Goal: Transaction & Acquisition: Book appointment/travel/reservation

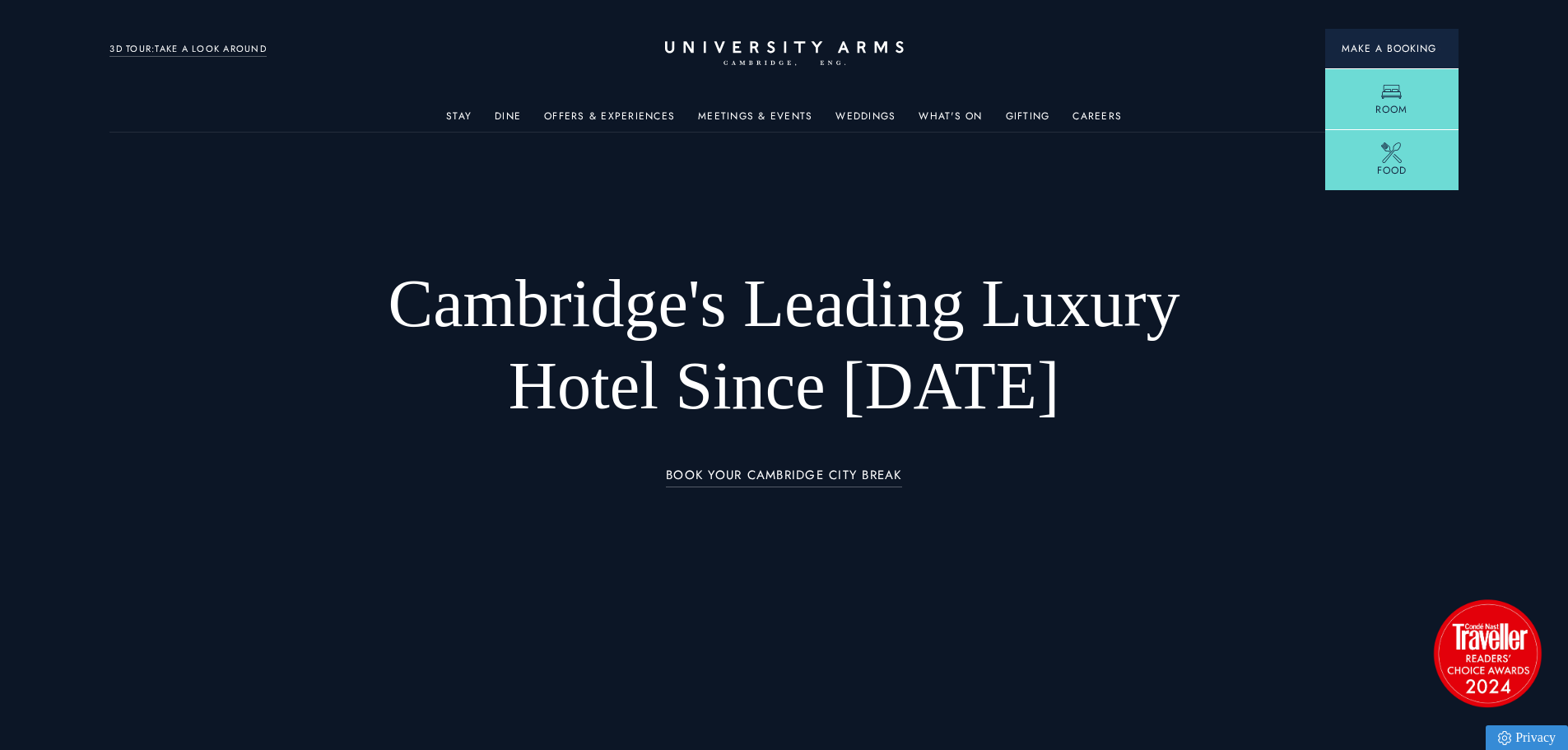
click at [1356, 56] on button "Make a Booking" at bounding box center [1392, 49] width 133 height 39
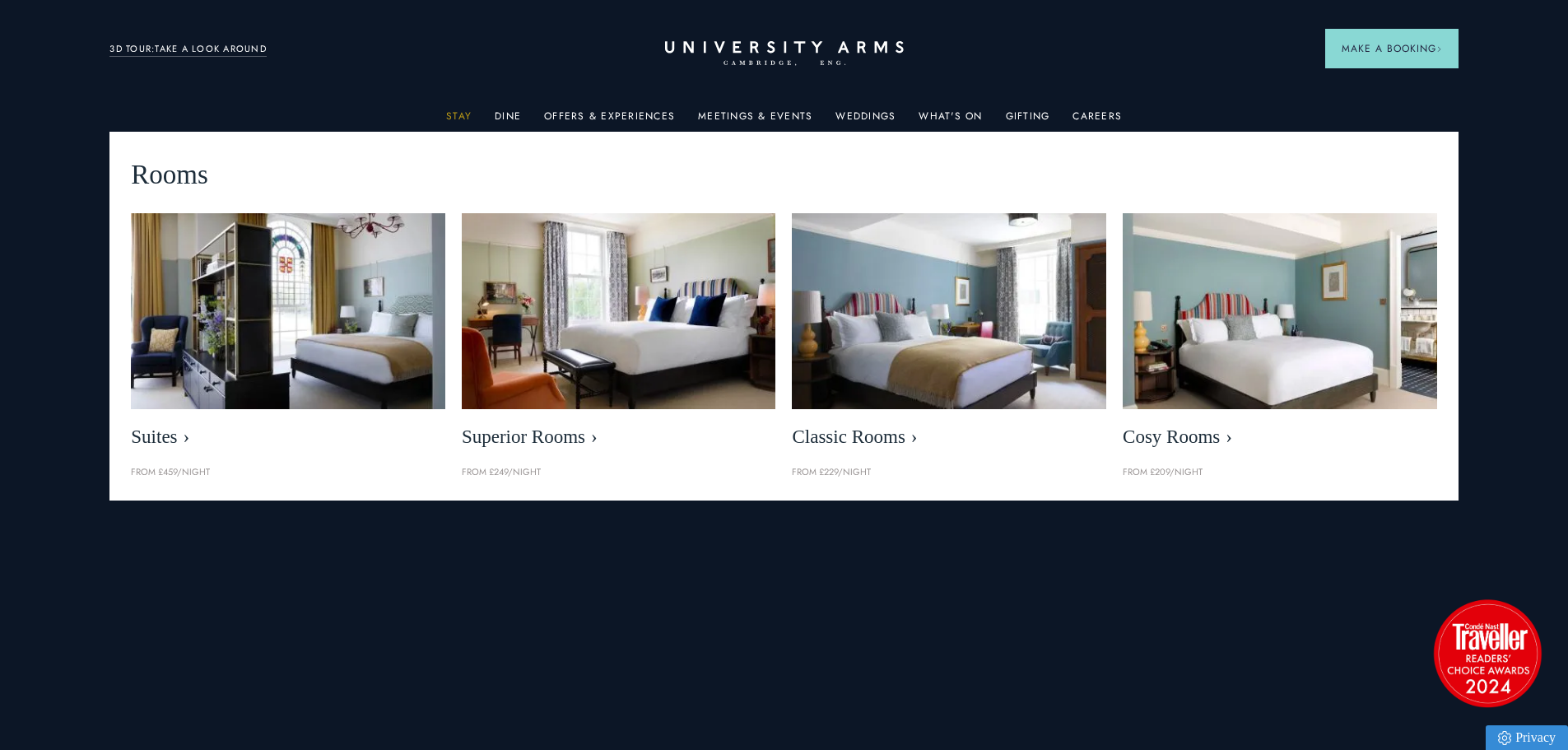
click at [463, 115] on link "Stay" at bounding box center [459, 120] width 25 height 22
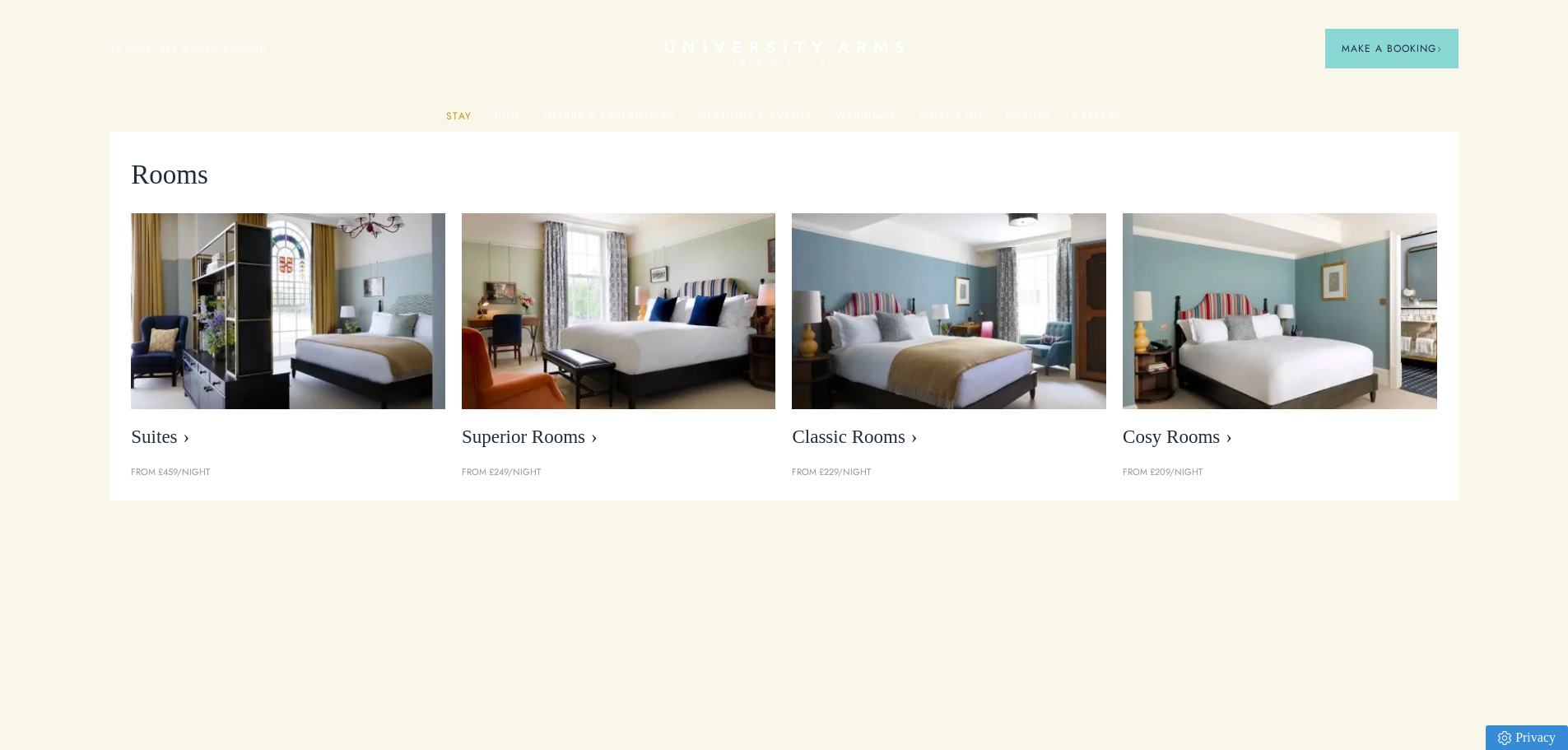
click at [463, 115] on link "Stay" at bounding box center [459, 120] width 25 height 22
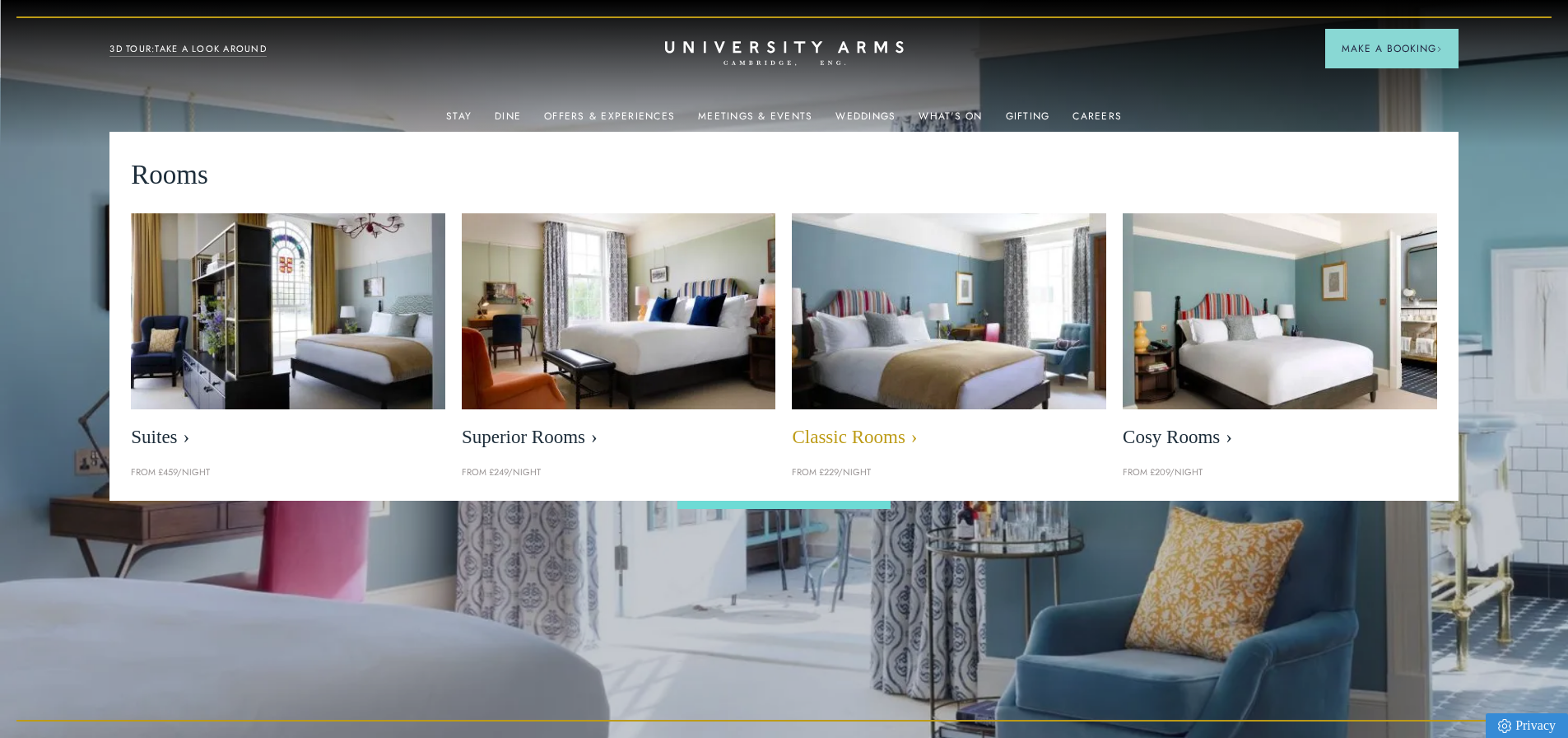
click at [922, 352] on img at bounding box center [949, 311] width 361 height 226
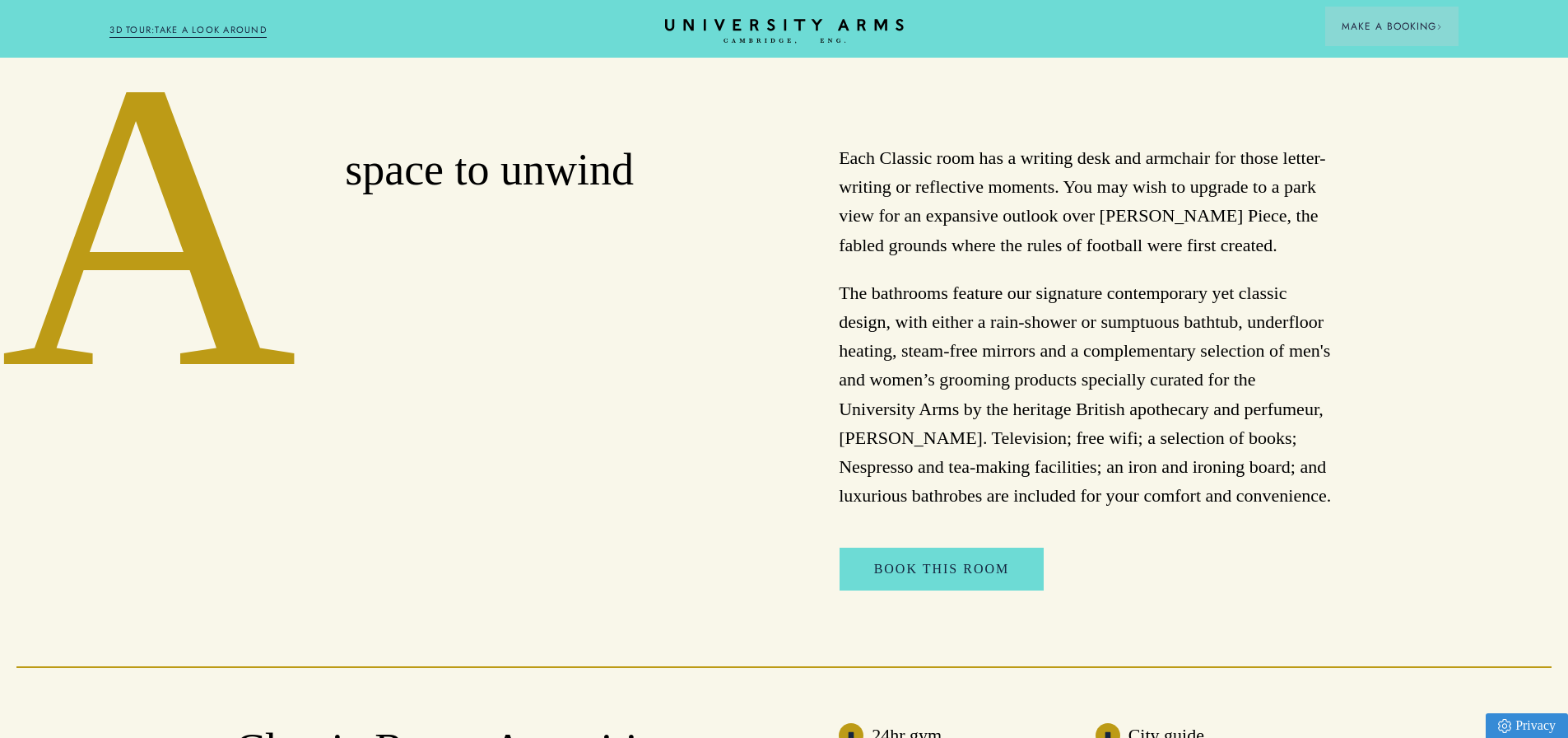
scroll to position [1070, 0]
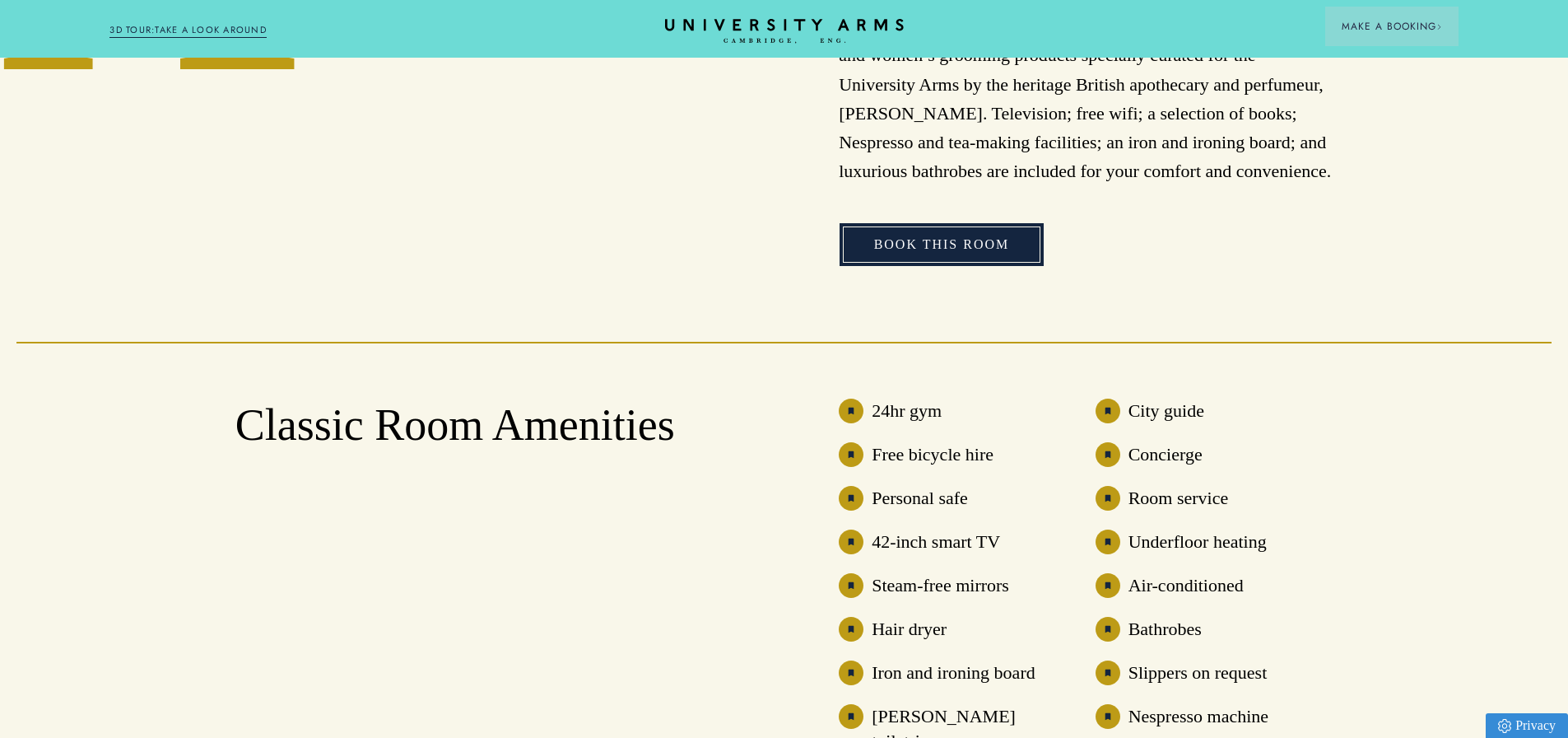
click at [916, 246] on link "Book This Room" at bounding box center [942, 244] width 205 height 43
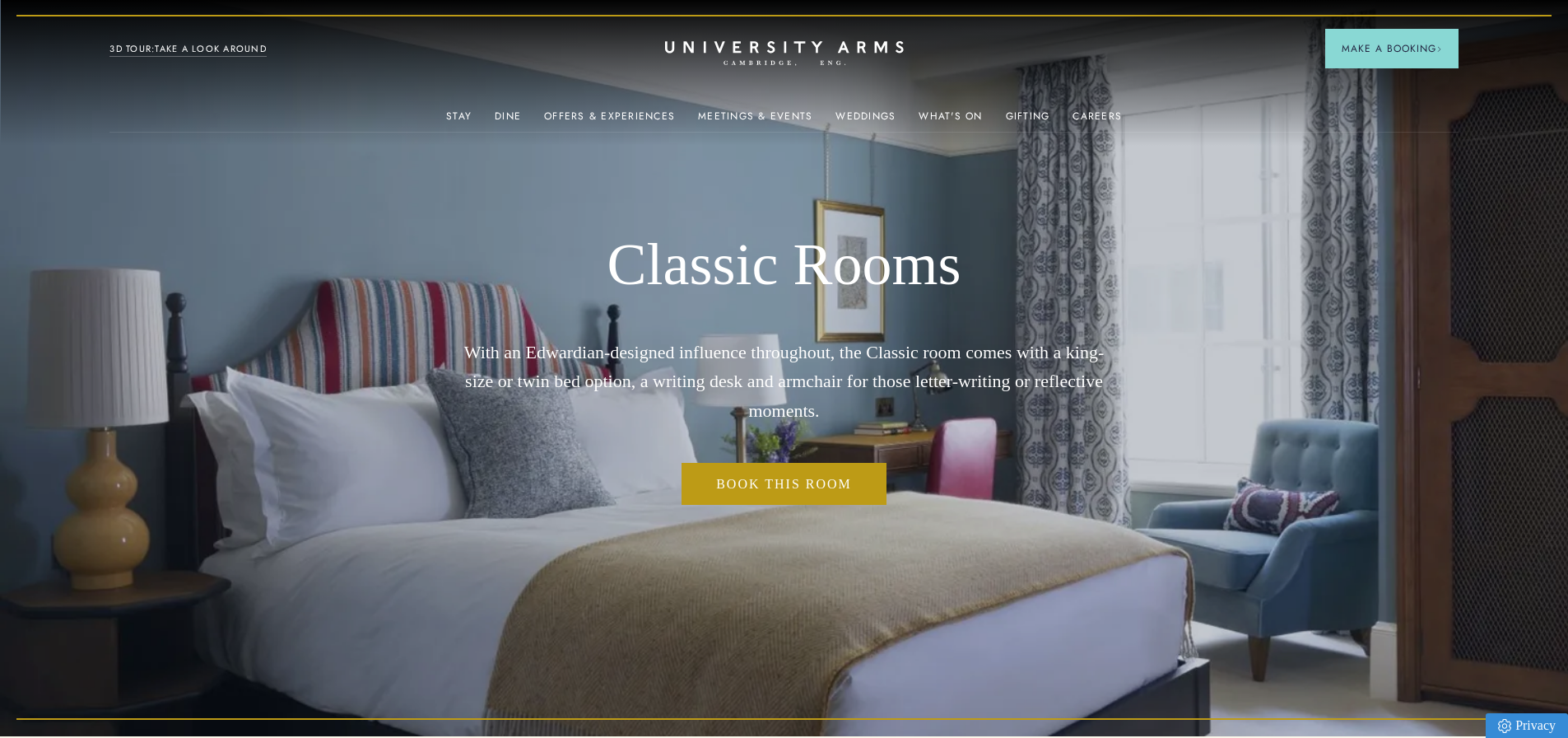
scroll to position [0, 0]
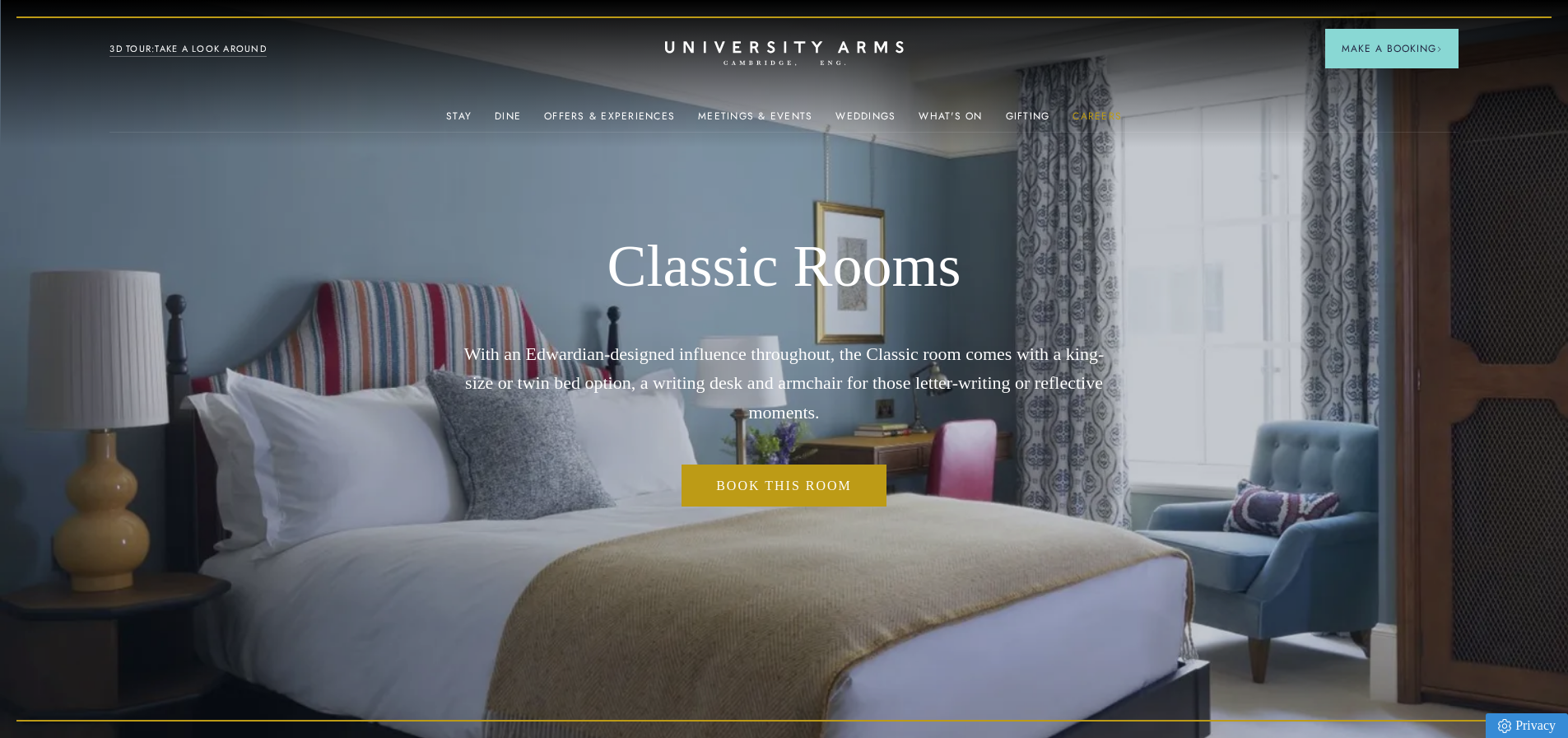
click at [1089, 120] on link "Careers" at bounding box center [1097, 120] width 50 height 22
